Goal: Transaction & Acquisition: Subscribe to service/newsletter

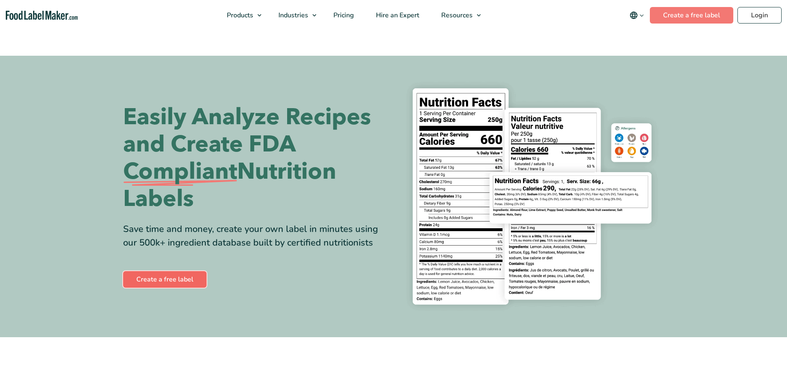
click at [177, 279] on link "Create a free label" at bounding box center [164, 279] width 83 height 17
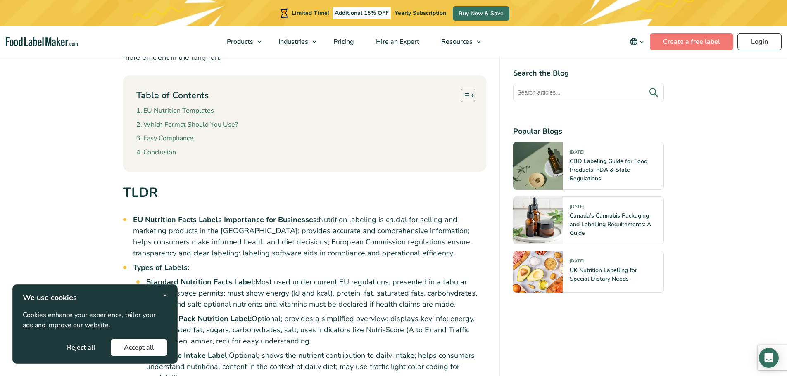
scroll to position [496, 0]
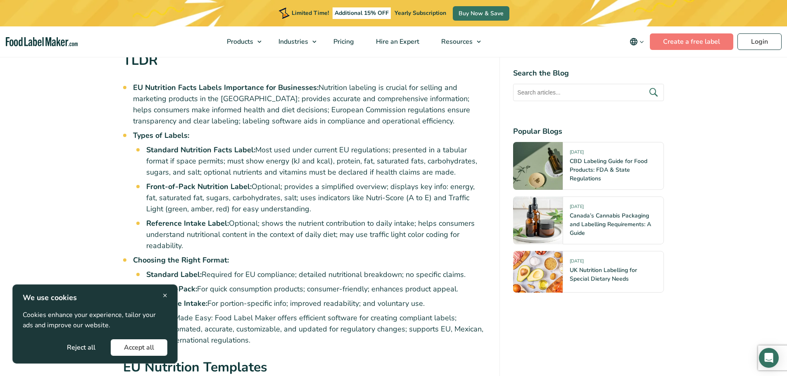
click at [165, 293] on span "×" at bounding box center [165, 295] width 5 height 11
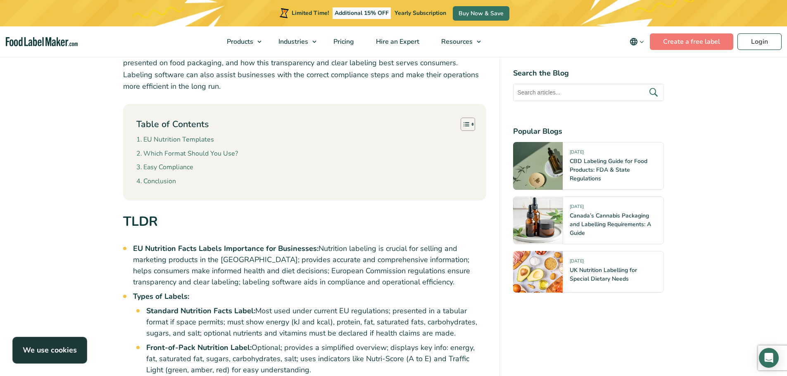
scroll to position [331, 0]
